Goal: Register for event/course

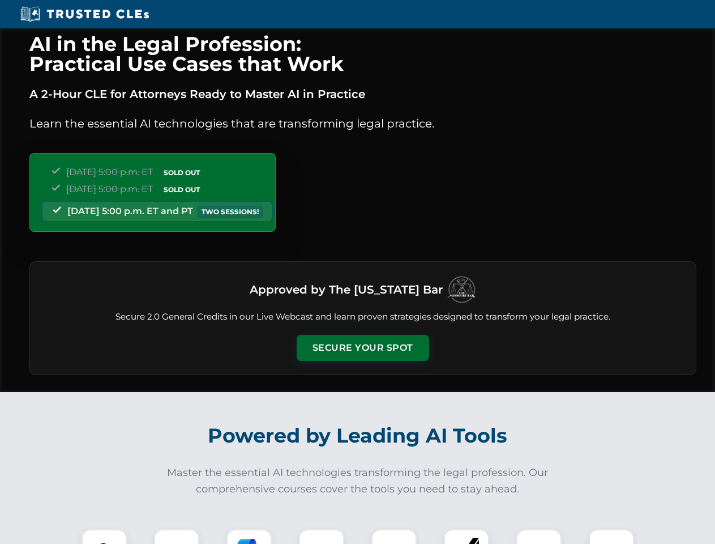
click at [362, 348] on button "Secure Your Spot" at bounding box center [363, 348] width 132 height 26
click at [104, 536] on img at bounding box center [104, 551] width 33 height 33
click at [177, 536] on div at bounding box center [176, 551] width 45 height 45
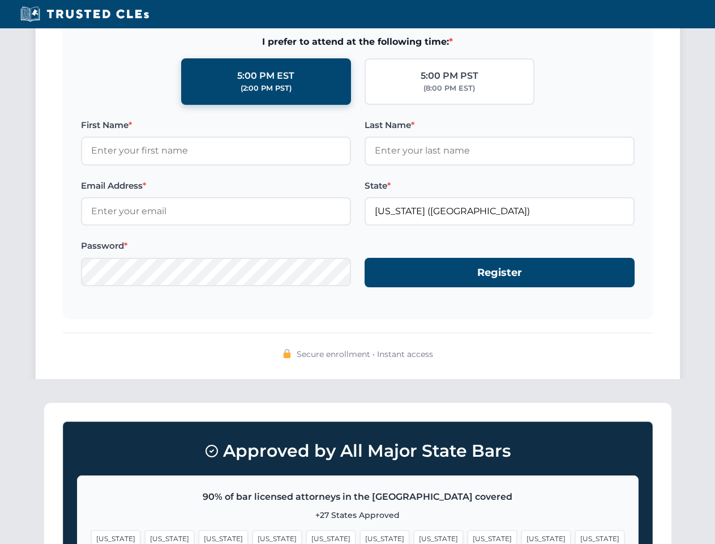
click at [521, 536] on span "[US_STATE]" at bounding box center [545, 538] width 49 height 16
